Goal: Task Accomplishment & Management: Complete application form

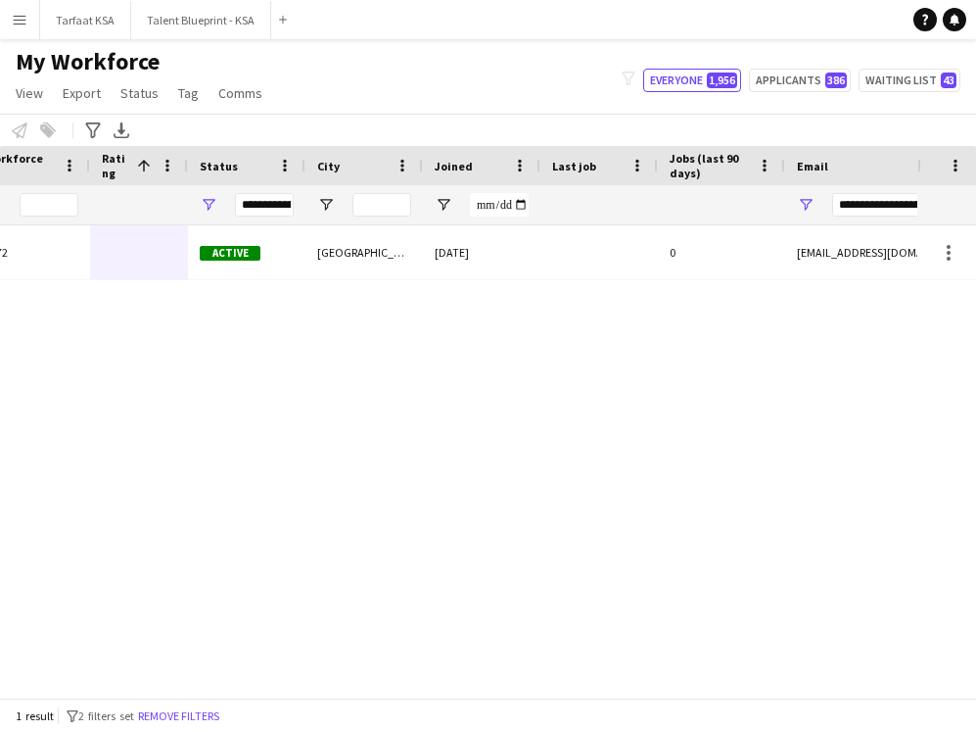
scroll to position [0, 534]
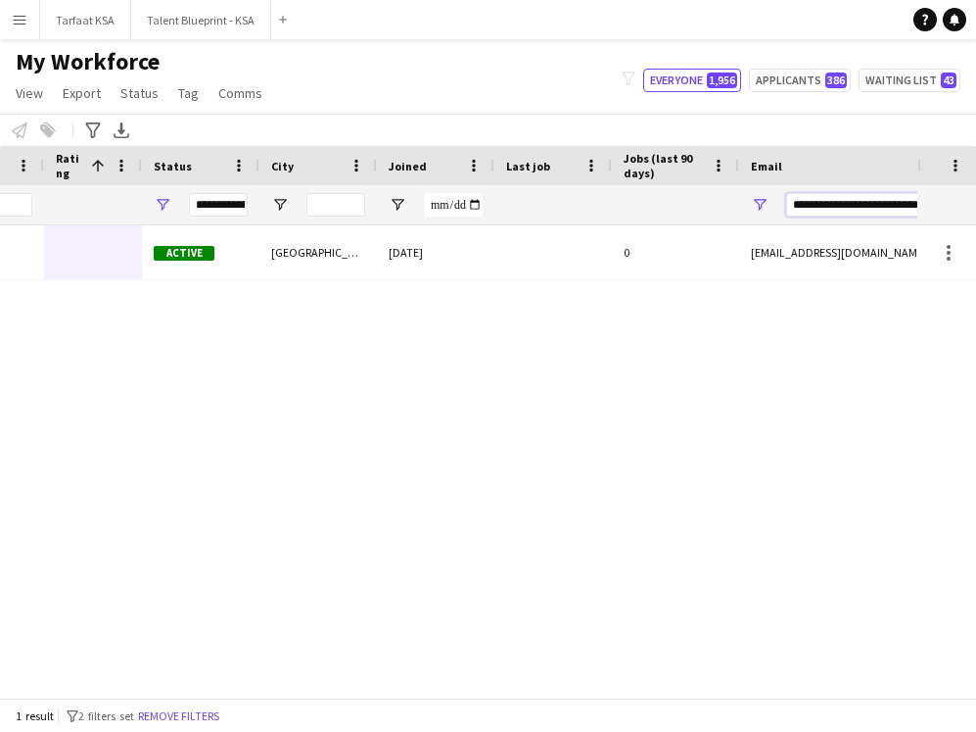
click at [567, 207] on input "**********" at bounding box center [952, 205] width 333 height 24
type input "**********"
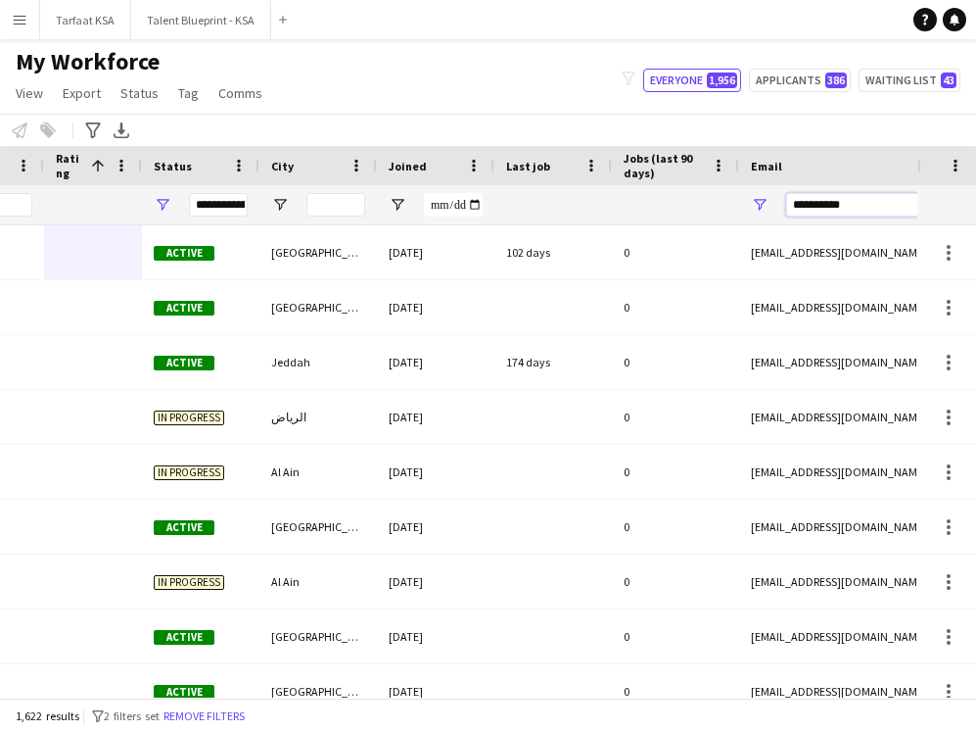
click at [567, 204] on input "**********" at bounding box center [952, 205] width 333 height 24
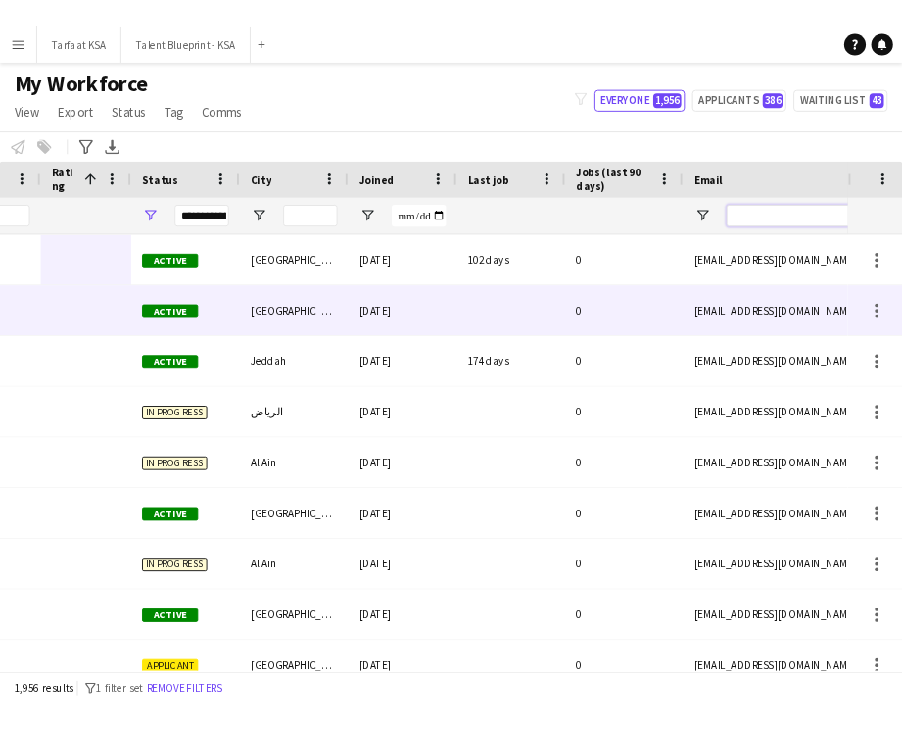
scroll to position [0, 0]
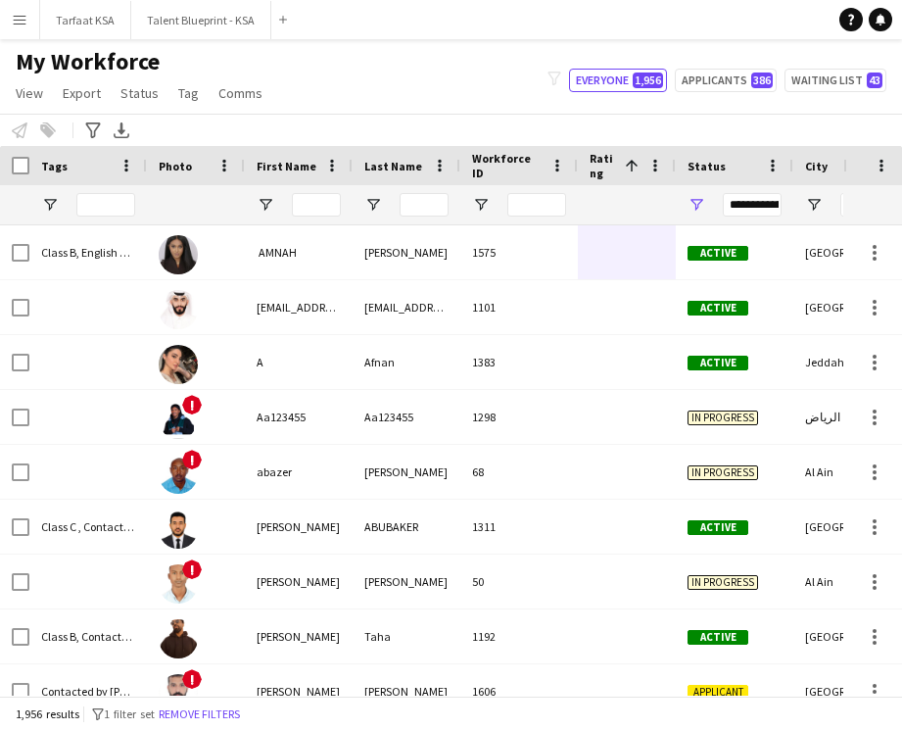
click at [21, 19] on app-icon "Menu" at bounding box center [20, 20] width 16 height 16
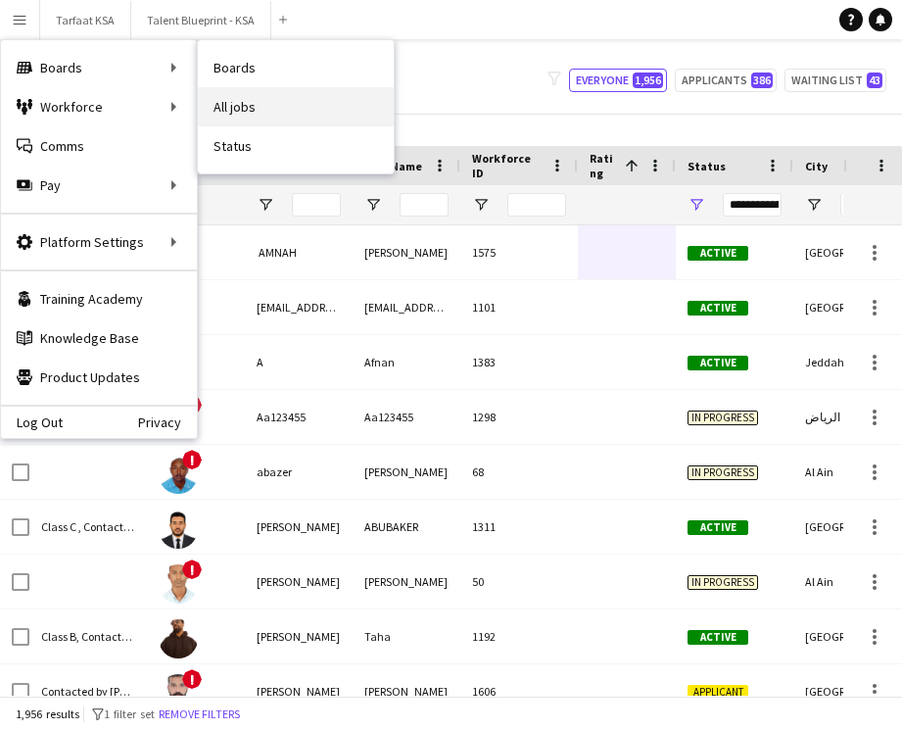
click at [262, 121] on link "All jobs" at bounding box center [296, 106] width 196 height 39
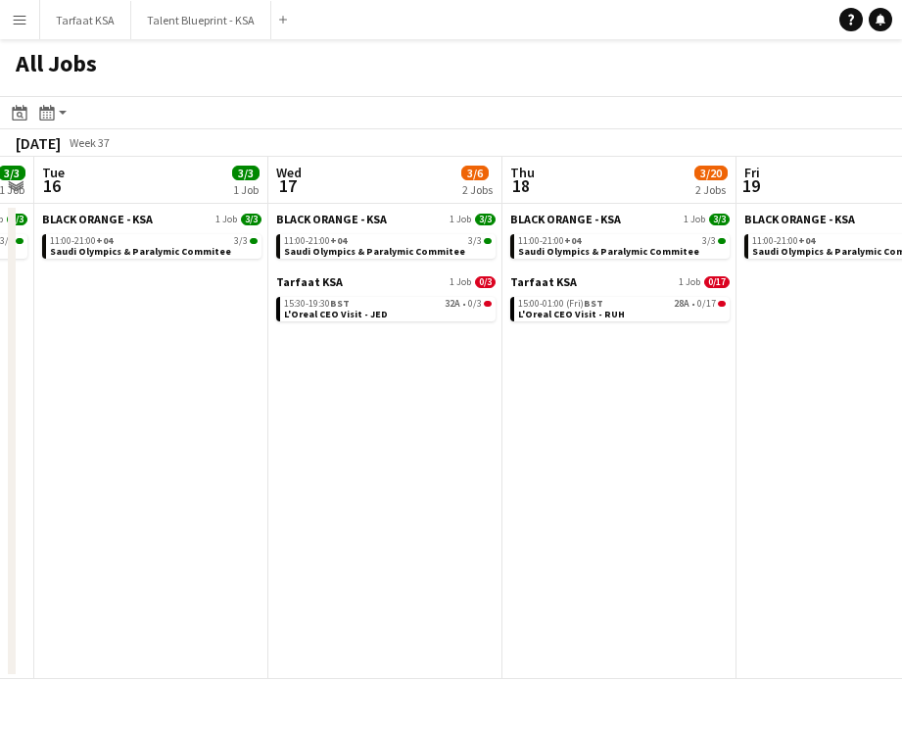
scroll to position [0, 673]
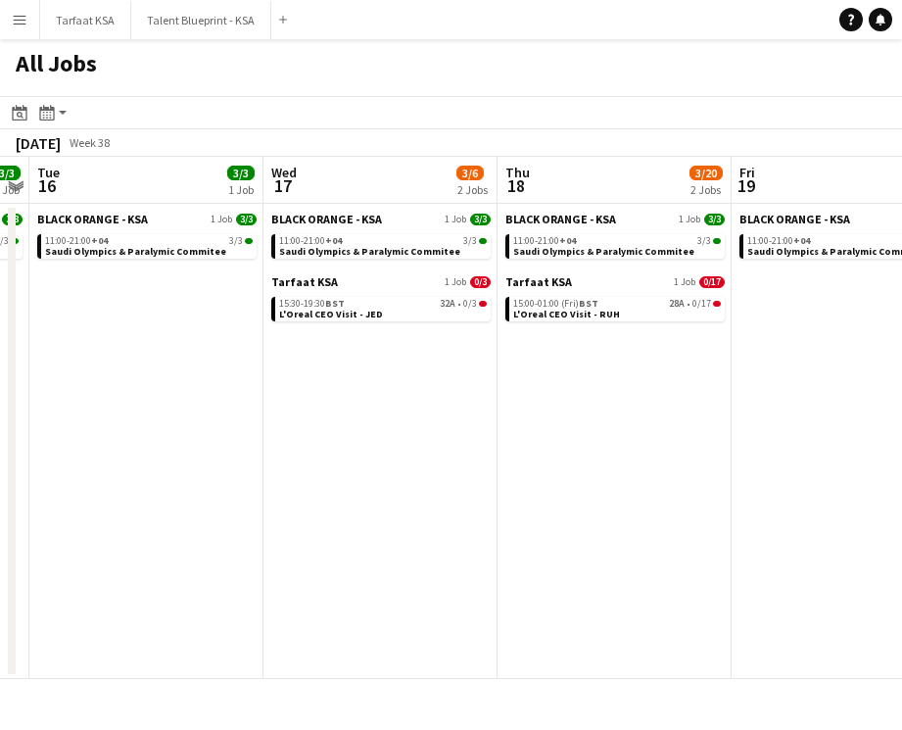
click at [256, 504] on app-date-cell "BLACK ORANGE - KSA 1 Job [DATE] 11:00-21:00 +04 3/3 Saudi Olympics & Paralymic …" at bounding box center [146, 441] width 234 height 475
click at [226, 411] on app-date-cell "BLACK ORANGE - KSA 1 Job [DATE] 11:00-21:00 +04 3/3 Saudi Olympics & Paralymic …" at bounding box center [146, 441] width 234 height 475
click at [567, 87] on div "All Jobs" at bounding box center [451, 67] width 902 height 57
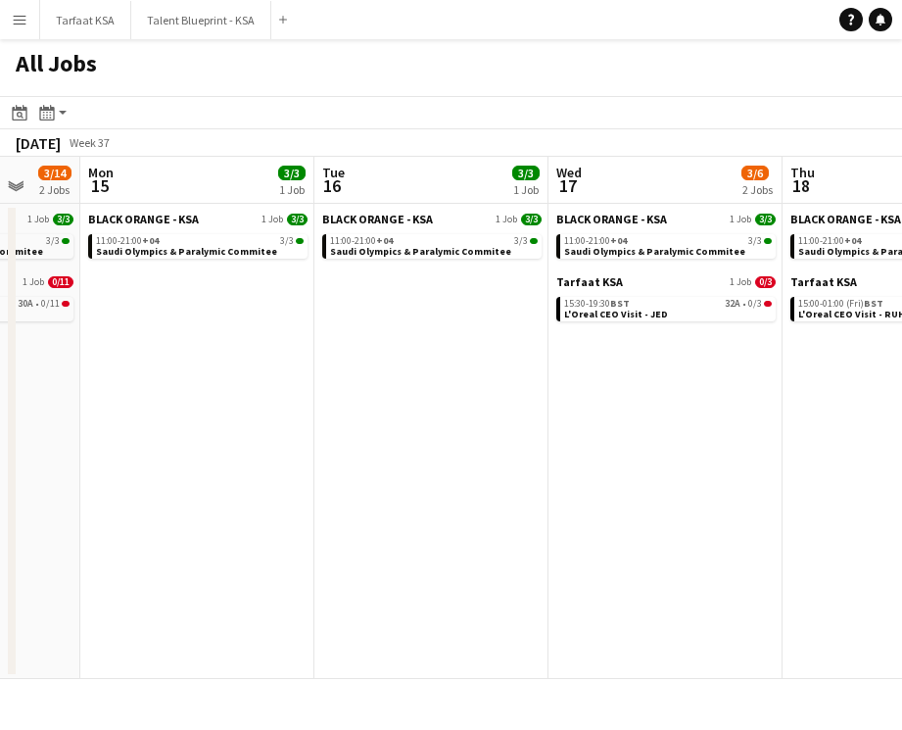
scroll to position [0, 621]
click at [154, 276] on app-date-cell "BLACK ORANGE - KSA 1 Job [DATE] 11:00-21:00 +04 3/3 Saudi Olympics & Paralymic …" at bounding box center [198, 441] width 234 height 475
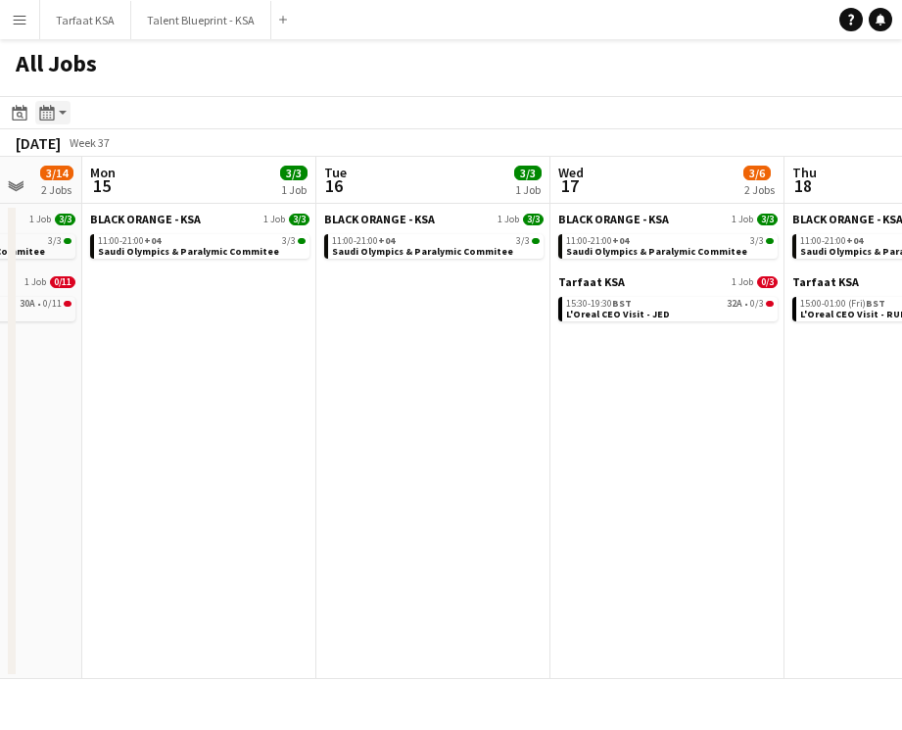
click at [61, 114] on app-action-btn "Month view / Day view" at bounding box center [52, 113] width 35 height 24
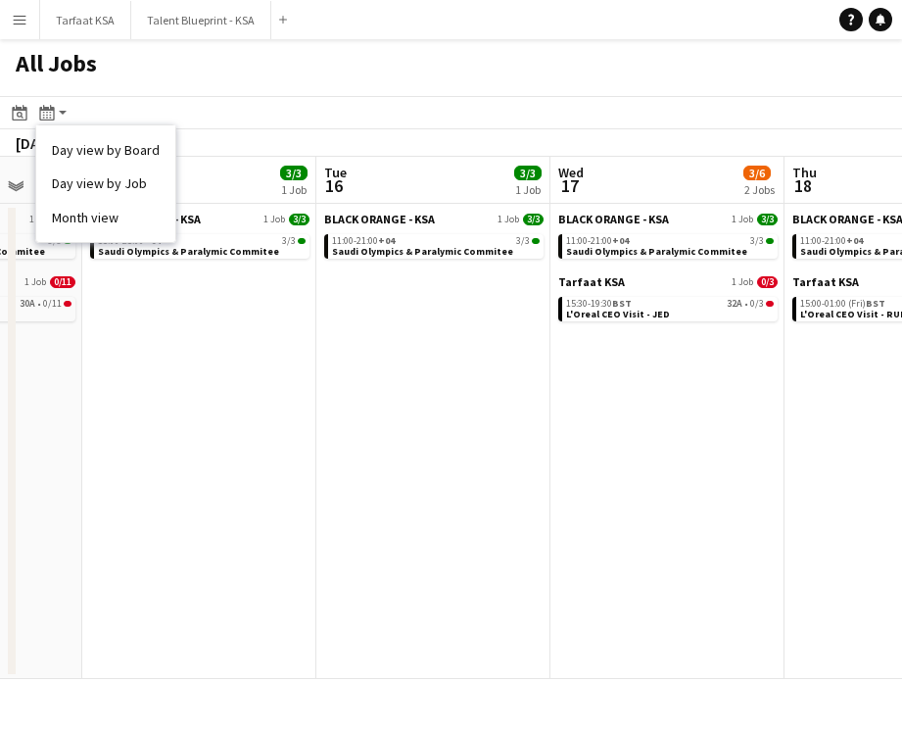
click at [167, 95] on div "All Jobs" at bounding box center [451, 67] width 902 height 57
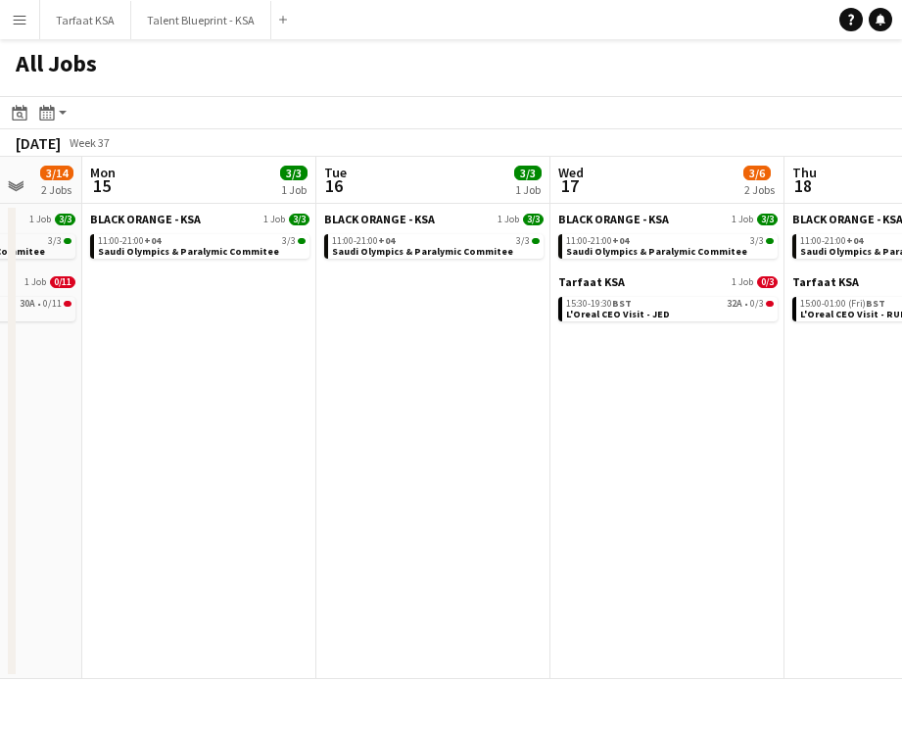
click at [22, 14] on app-icon "Menu" at bounding box center [20, 20] width 16 height 16
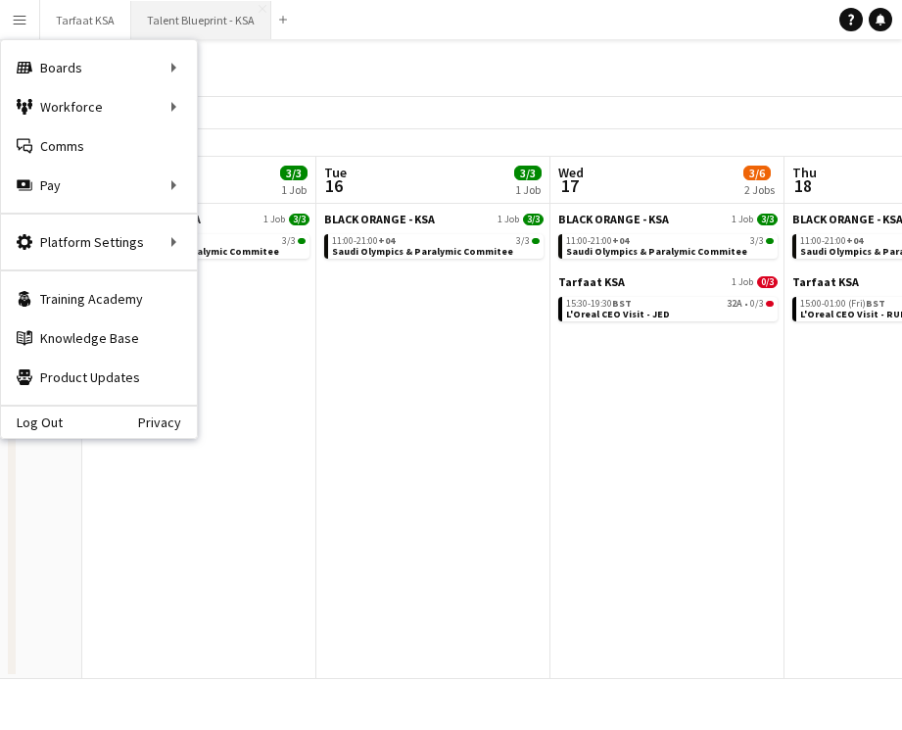
click at [229, 26] on button "Talent Blueprint - KSA Close" at bounding box center [201, 20] width 140 height 38
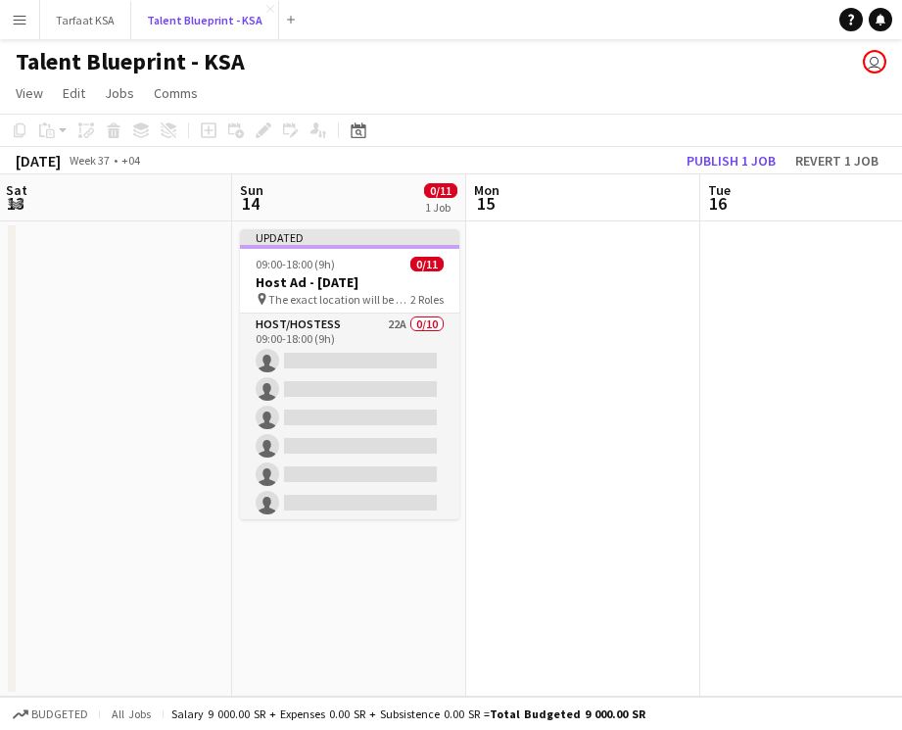
scroll to position [0, 709]
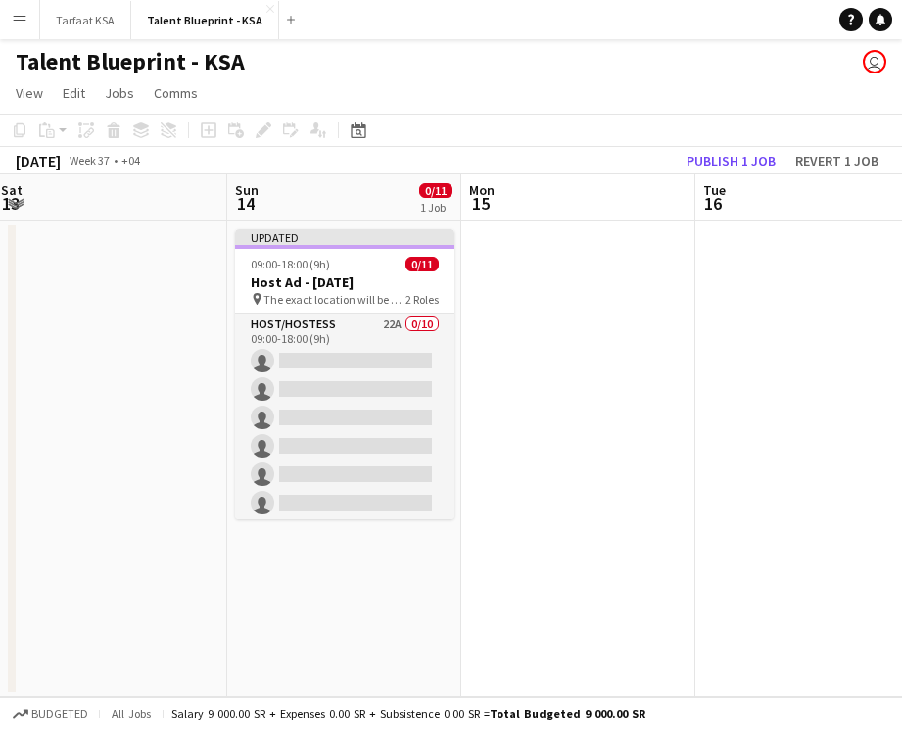
click at [520, 284] on app-date-cell at bounding box center [578, 458] width 234 height 475
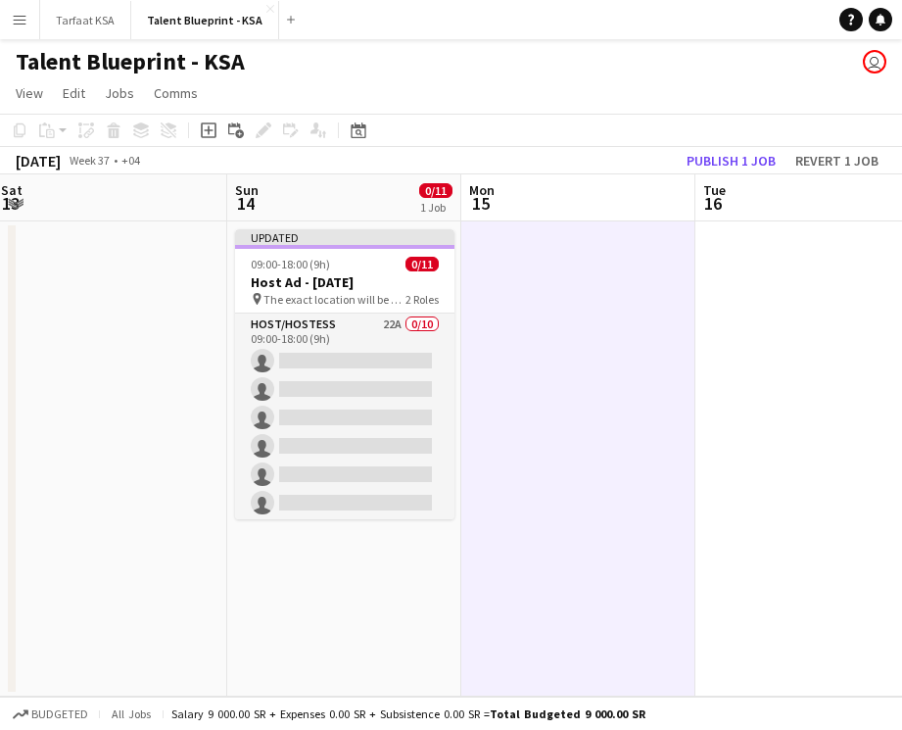
click at [520, 279] on app-date-cell at bounding box center [578, 458] width 234 height 475
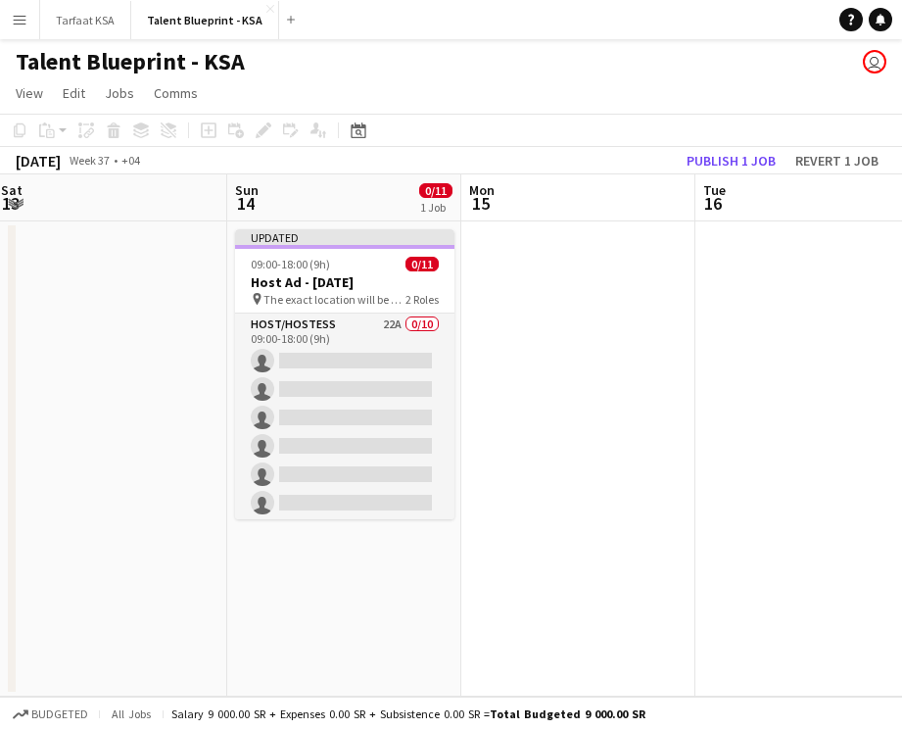
click at [547, 287] on app-date-cell at bounding box center [578, 458] width 234 height 475
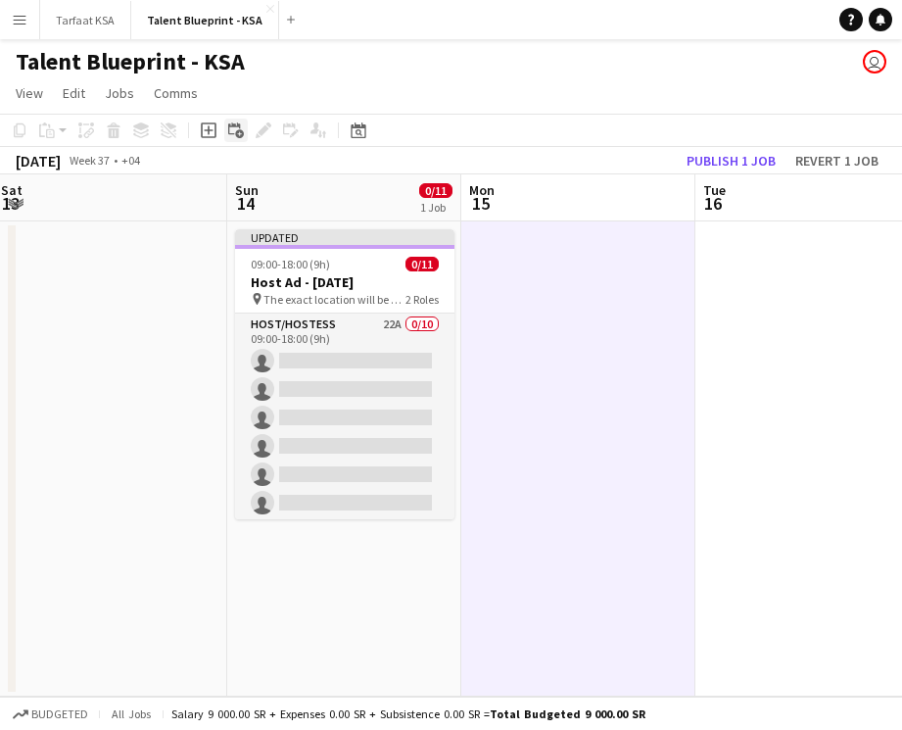
click at [236, 133] on icon at bounding box center [239, 134] width 9 height 9
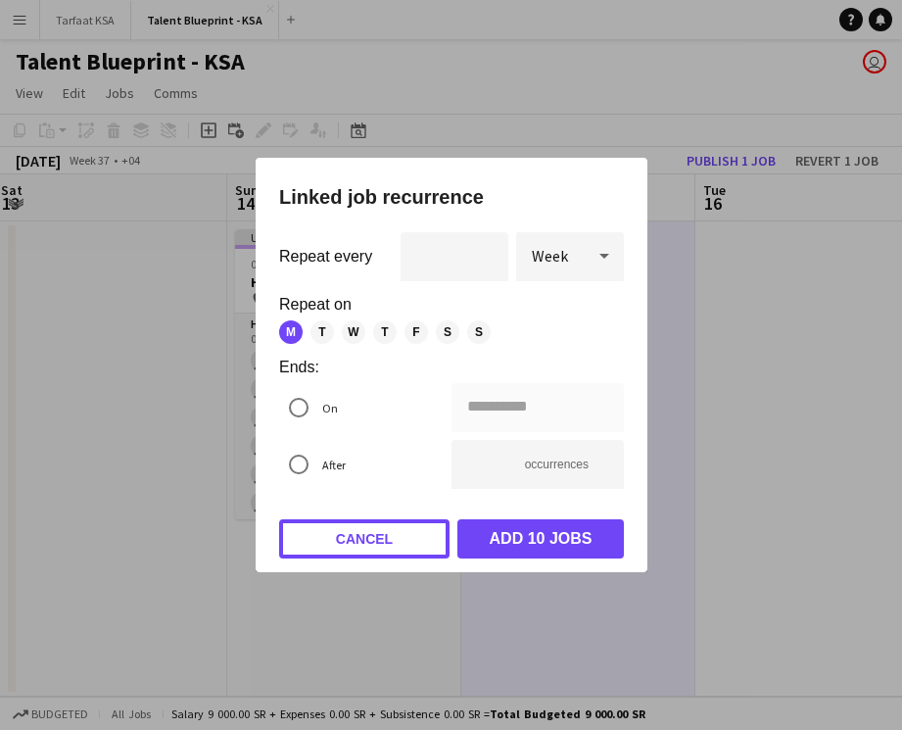
click at [352, 530] on button "Cancel" at bounding box center [364, 538] width 170 height 39
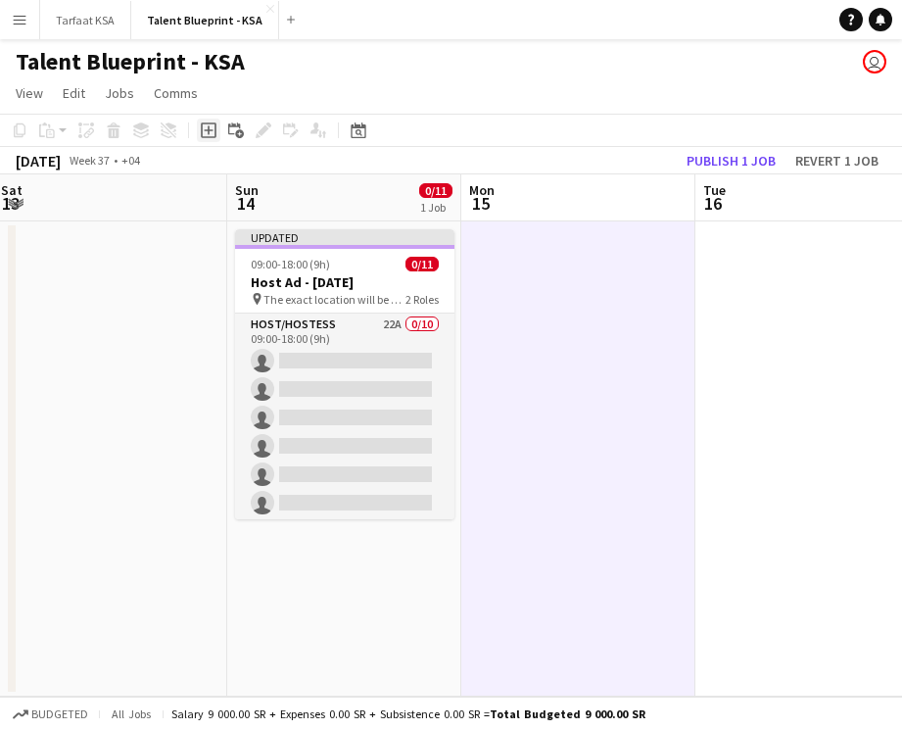
click at [213, 132] on icon "Add job" at bounding box center [209, 130] width 16 height 16
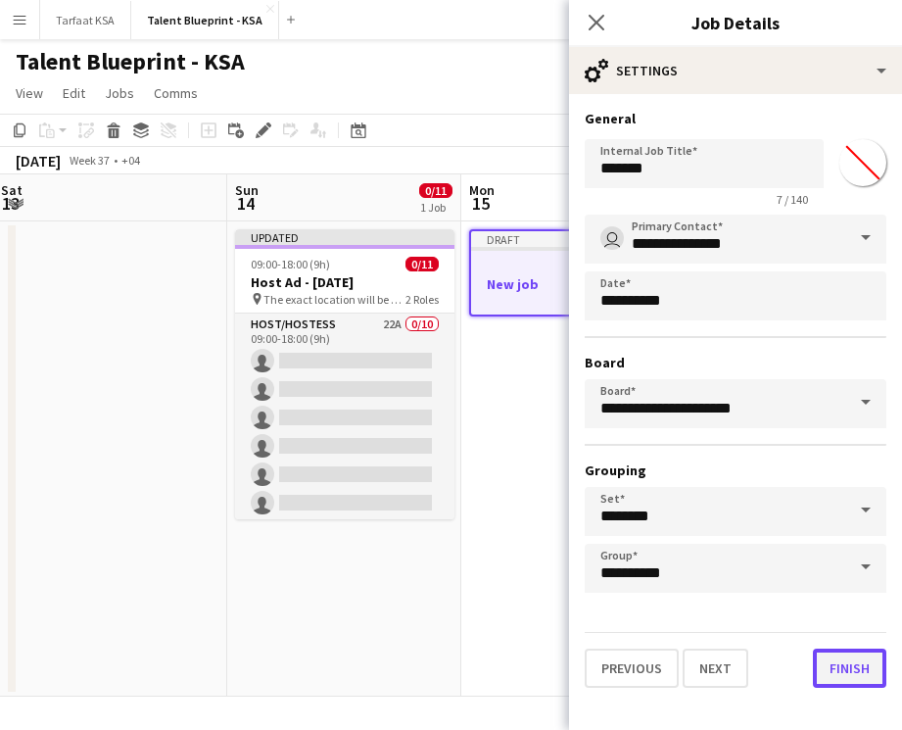
click at [567, 666] on button "Finish" at bounding box center [849, 667] width 73 height 39
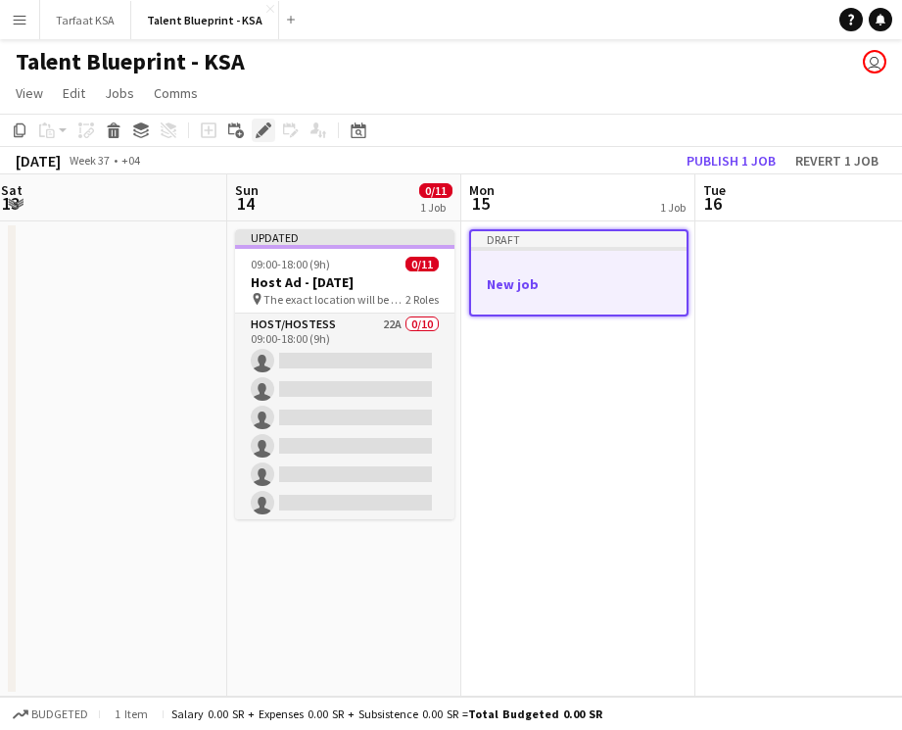
click at [263, 130] on icon at bounding box center [263, 130] width 11 height 11
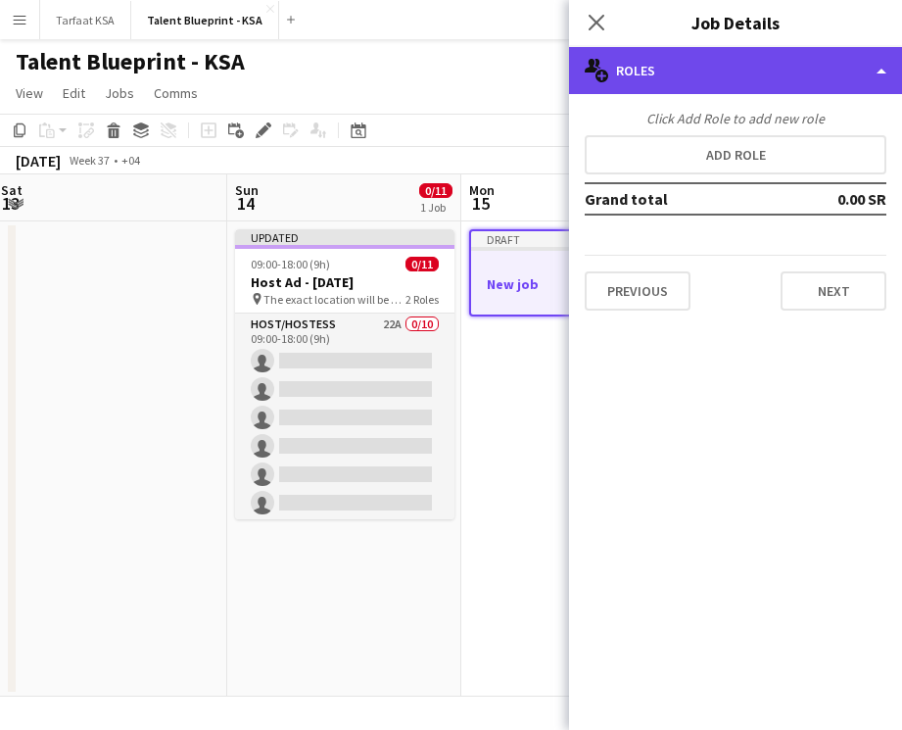
click at [567, 80] on div "multiple-users-add Roles" at bounding box center [735, 70] width 333 height 47
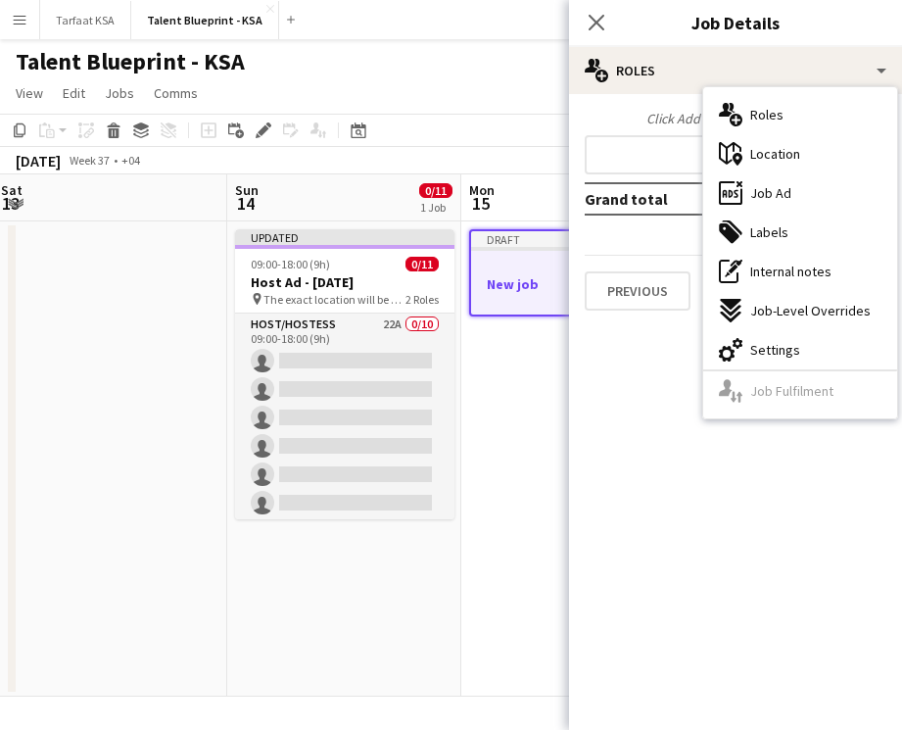
click at [567, 116] on div "Click Add Role to add new role" at bounding box center [736, 119] width 302 height 18
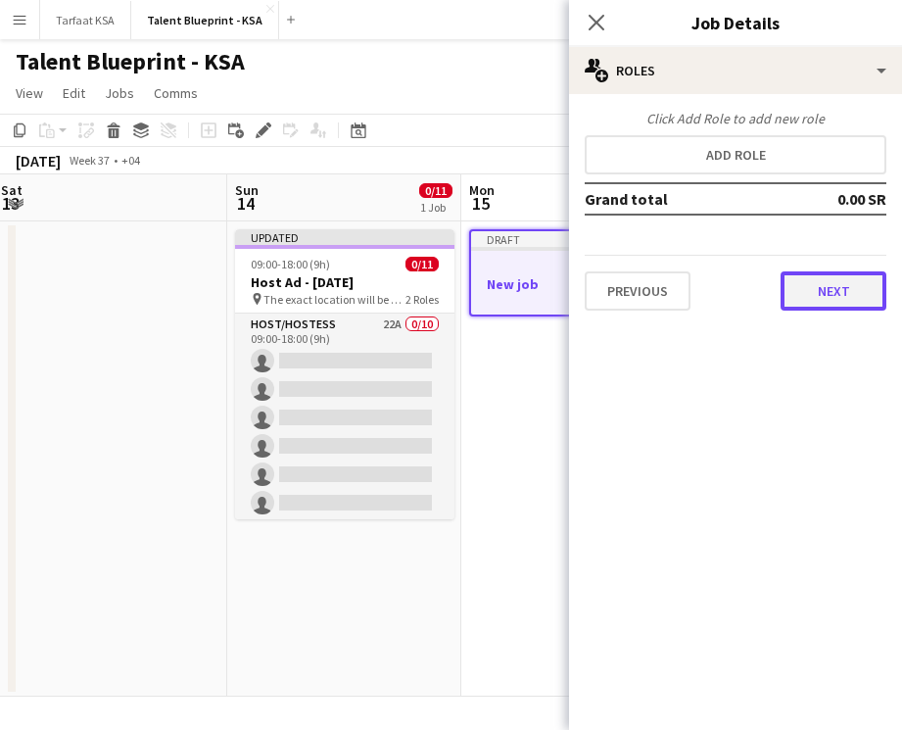
click at [567, 309] on button "Next" at bounding box center [833, 290] width 106 height 39
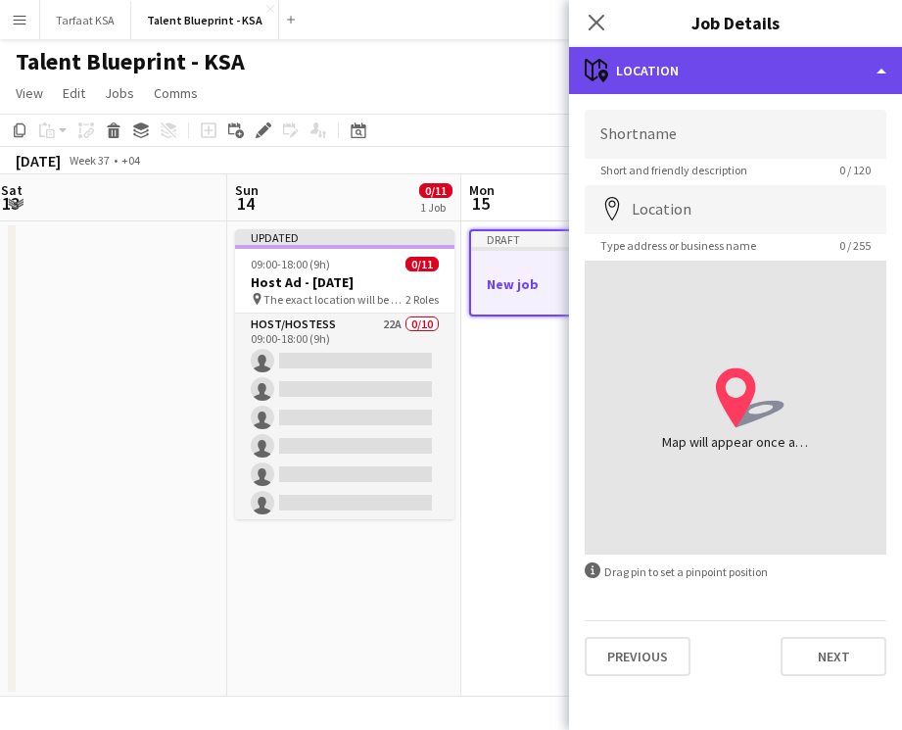
click at [567, 62] on div "maps-pin-1 Location" at bounding box center [735, 70] width 333 height 47
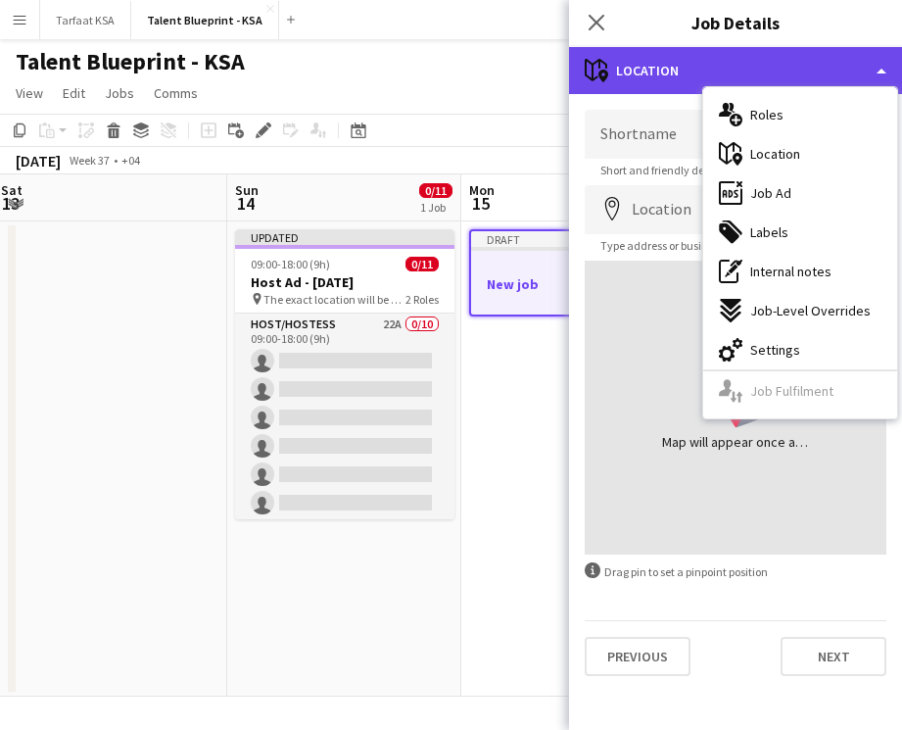
click at [567, 64] on div "maps-pin-1 Location" at bounding box center [735, 70] width 333 height 47
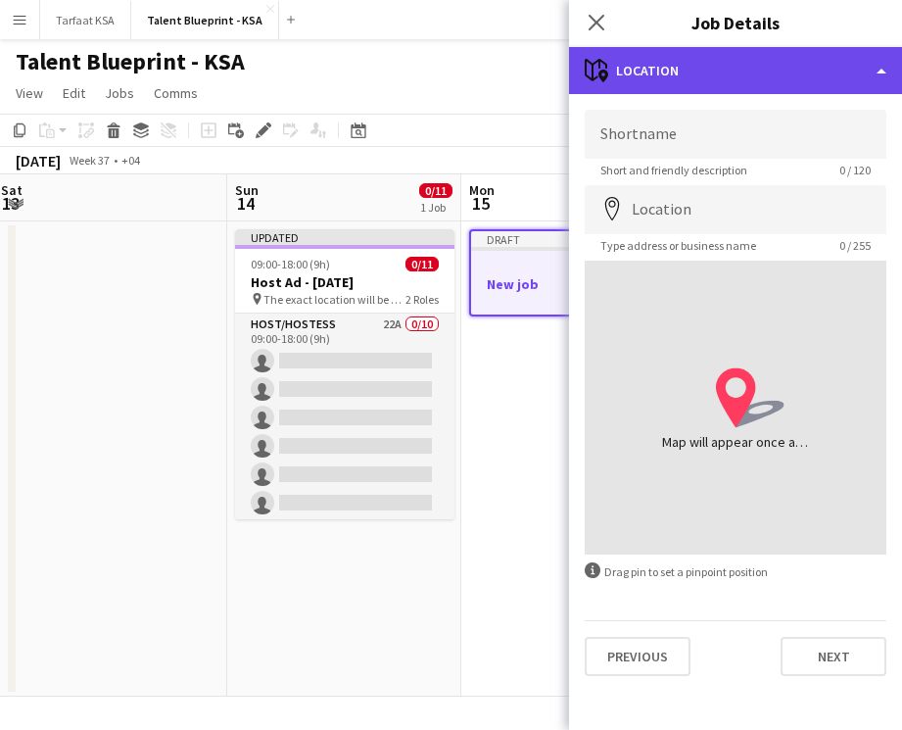
click at [567, 65] on div "maps-pin-1 Location" at bounding box center [735, 70] width 333 height 47
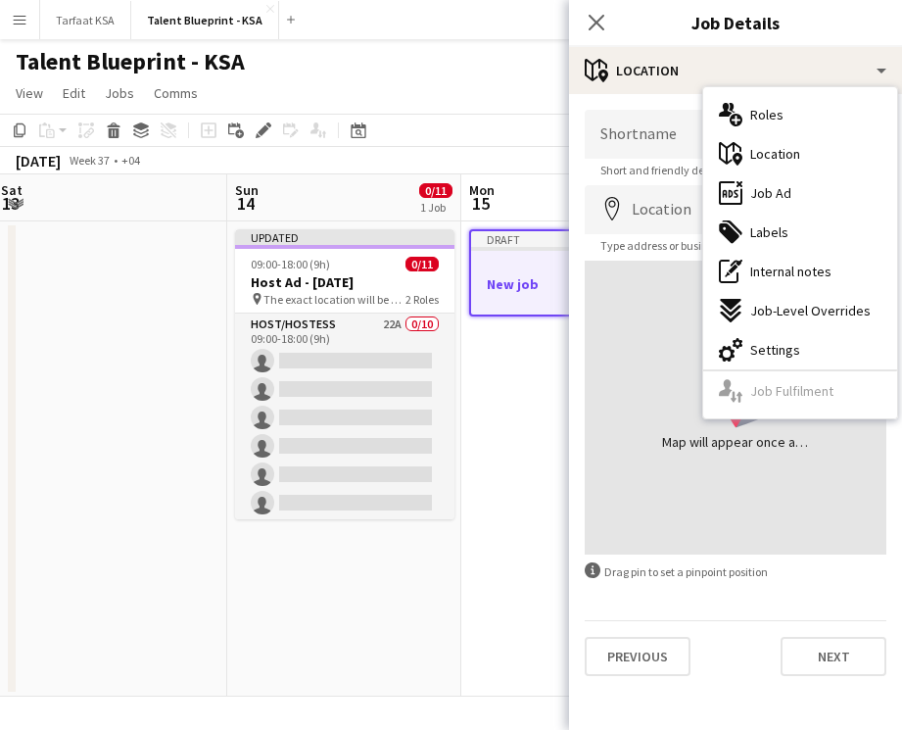
click at [567, 593] on form "Shortname Short and friendly description 0 / 120 Location map-marker Type addre…" at bounding box center [735, 393] width 333 height 566
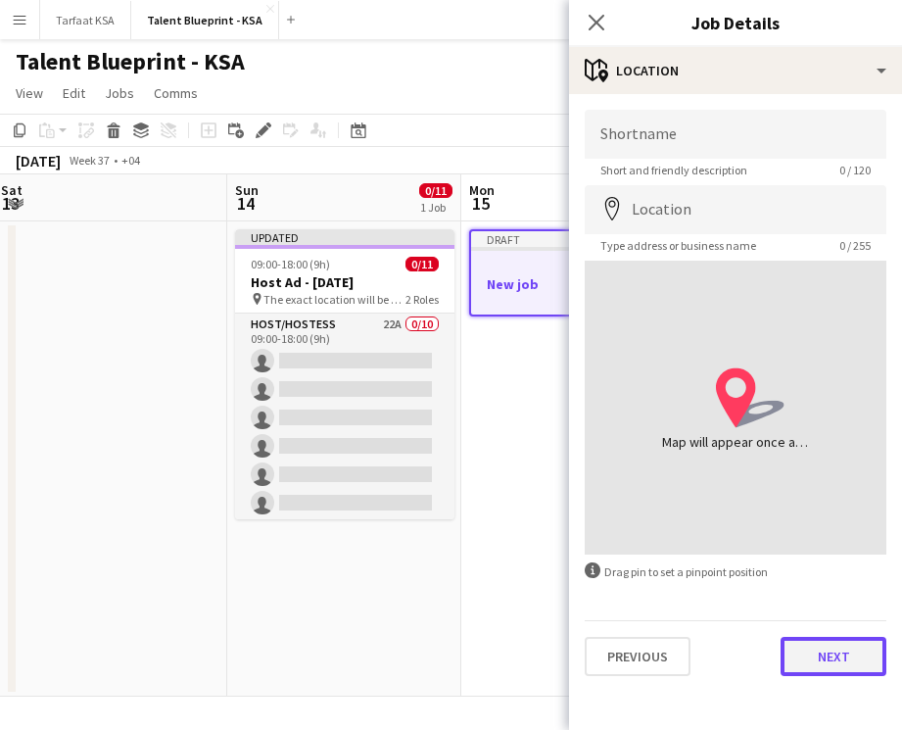
click at [567, 659] on button "Next" at bounding box center [833, 656] width 106 height 39
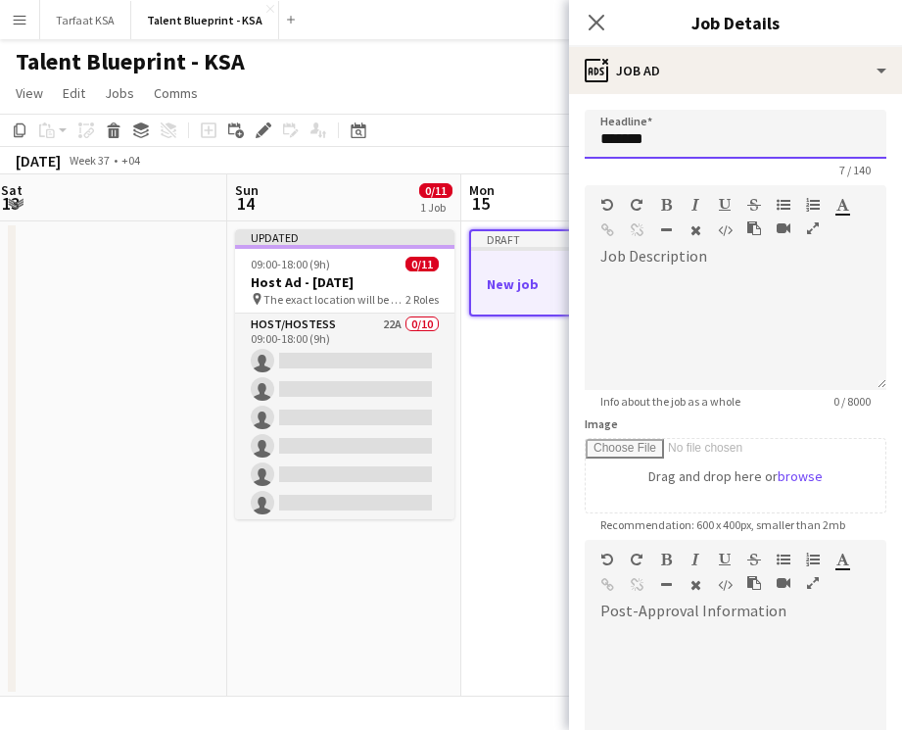
click at [567, 150] on input "*******" at bounding box center [736, 134] width 302 height 49
